Goal: Task Accomplishment & Management: Manage account settings

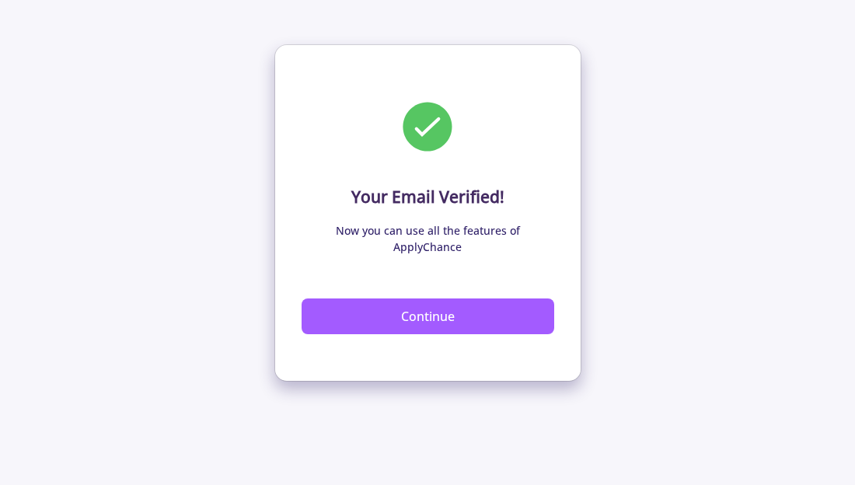
click at [391, 298] on button "Continue" at bounding box center [427, 316] width 253 height 36
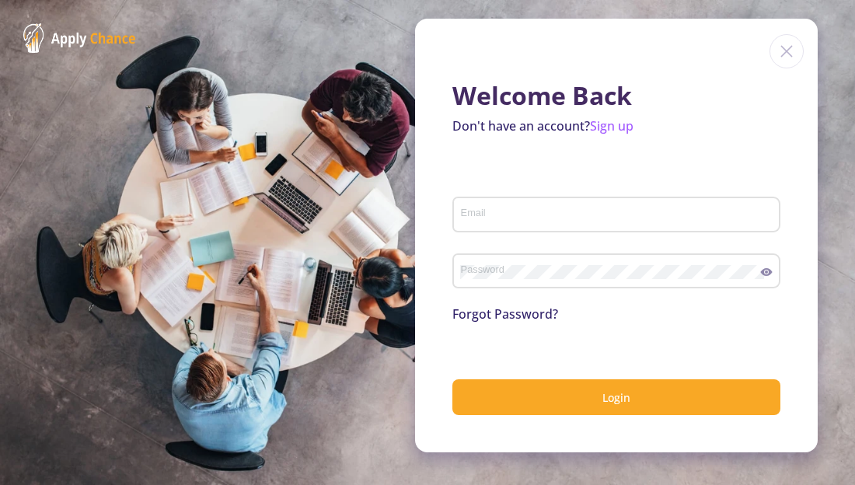
type input "[EMAIL_ADDRESS][DOMAIN_NAME]"
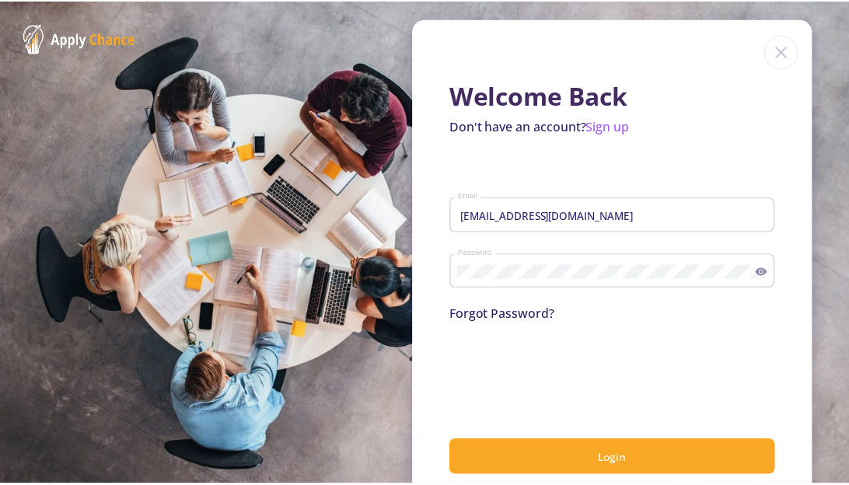
scroll to position [10, 0]
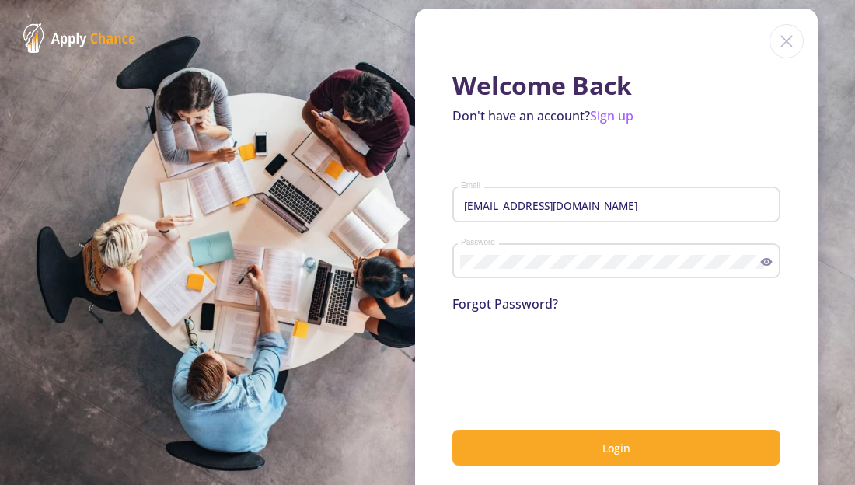
click at [569, 448] on button "Login" at bounding box center [616, 448] width 328 height 37
